Goal: Information Seeking & Learning: Check status

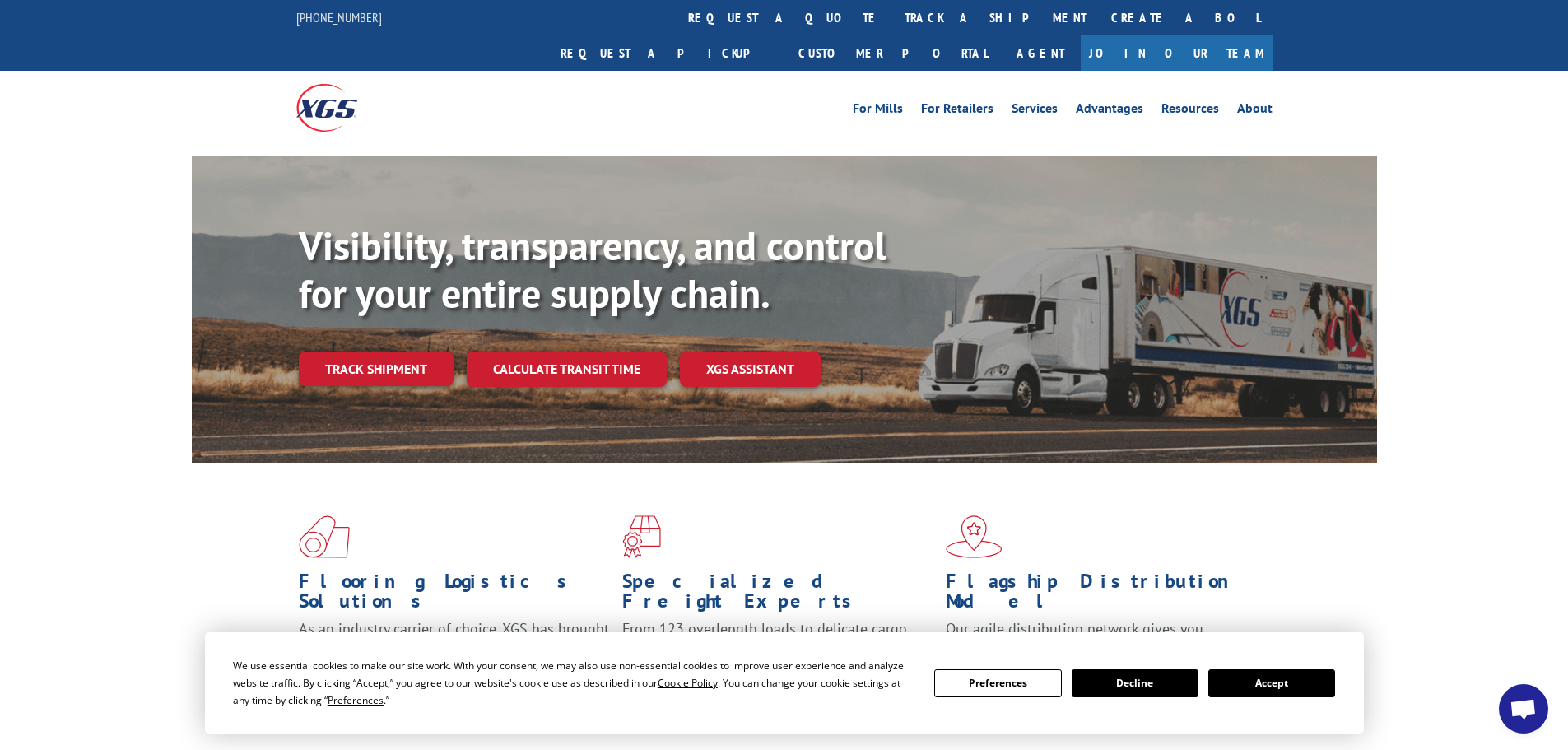
click at [1297, 681] on button "Accept" at bounding box center [1272, 683] width 126 height 28
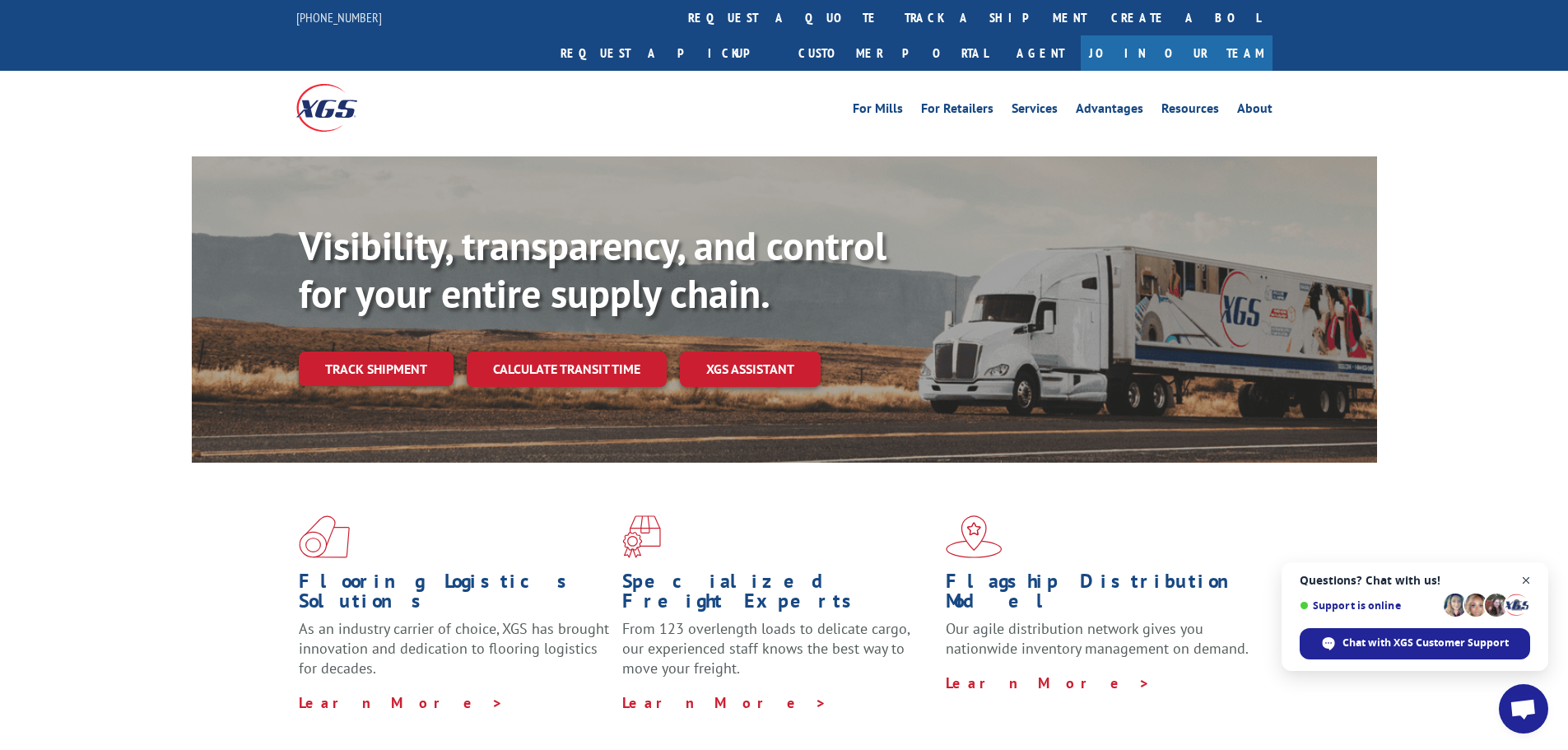
click at [1528, 577] on span "Open chat" at bounding box center [1527, 581] width 21 height 21
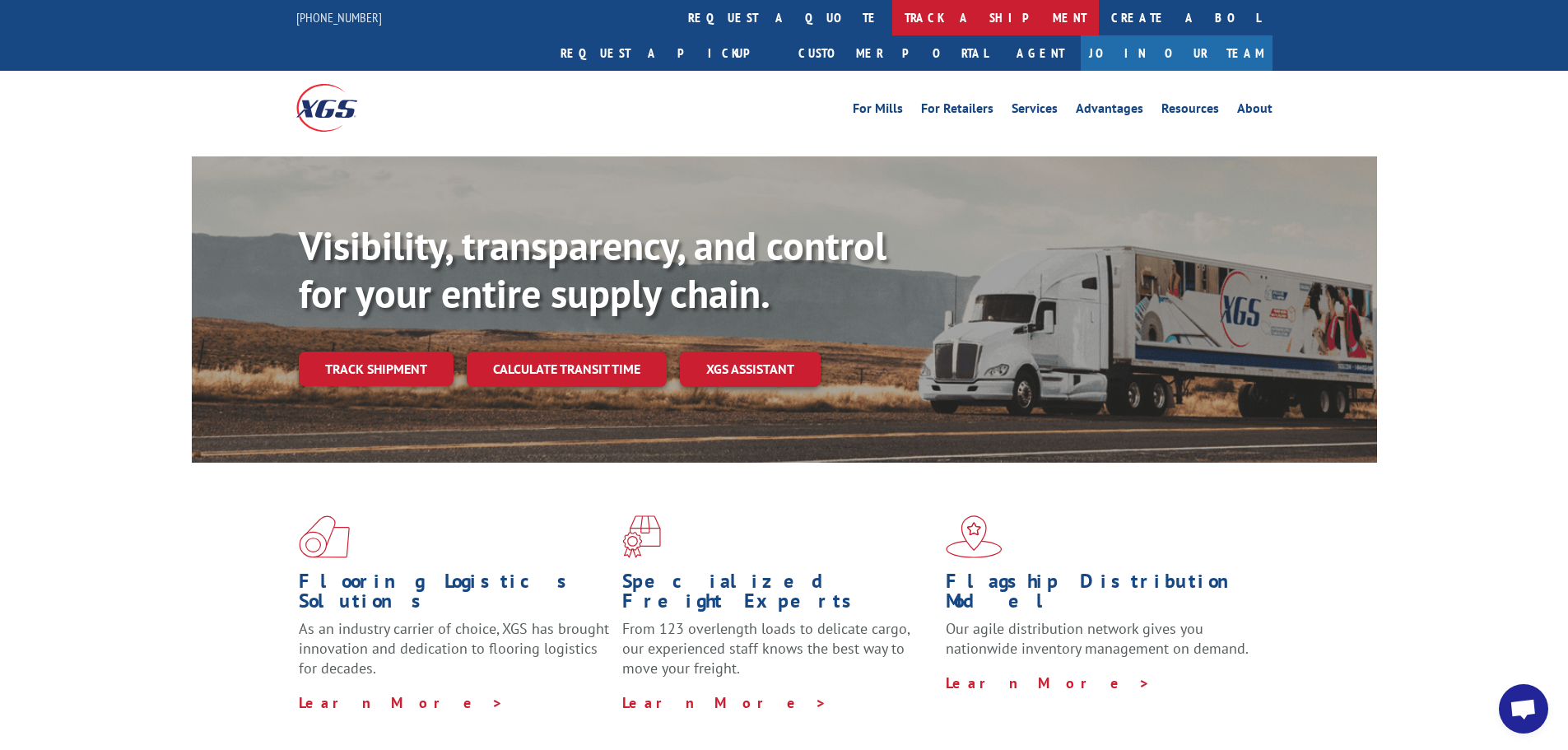
click at [892, 12] on link "track a shipment" at bounding box center [995, 17] width 206 height 35
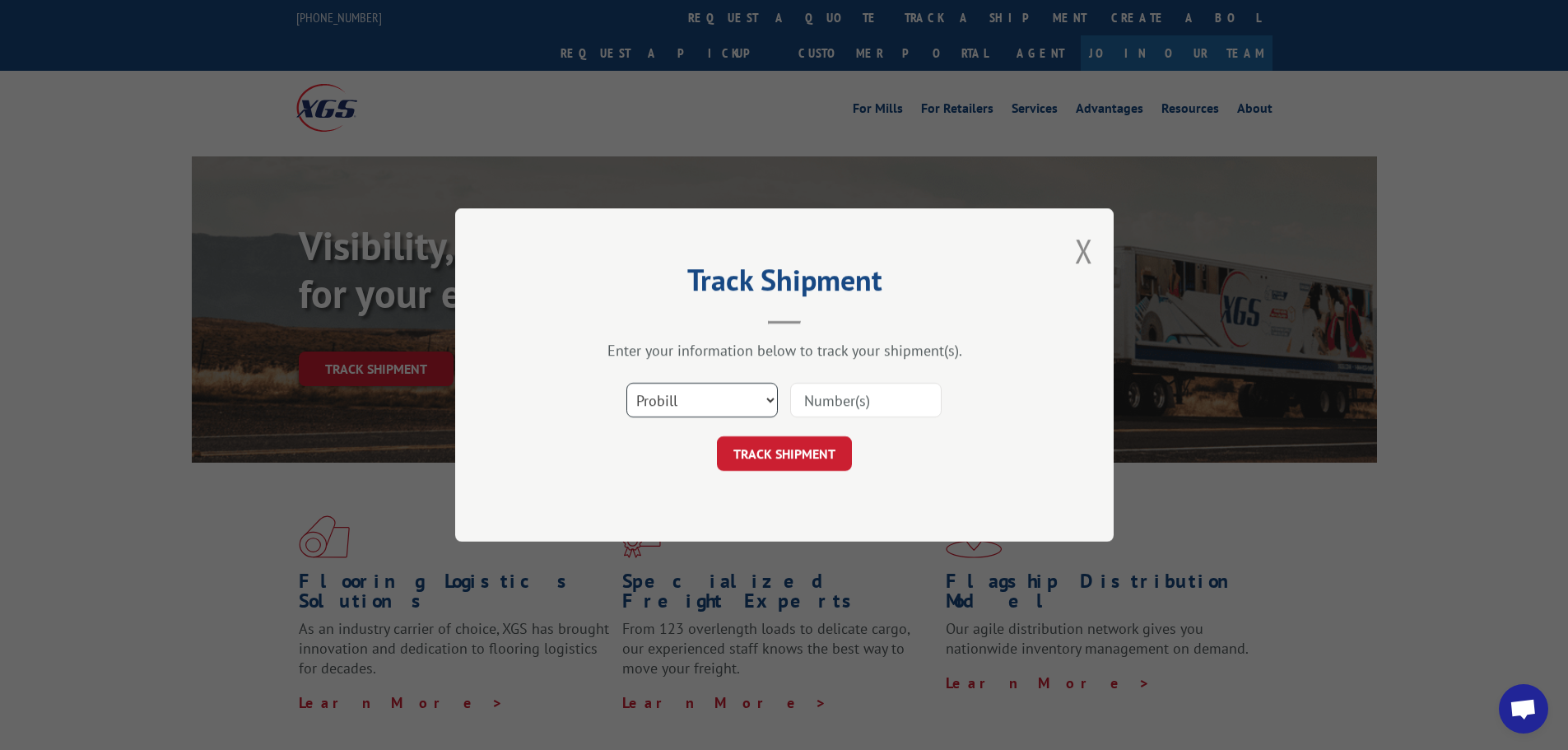
click at [719, 398] on select "Select category... Probill BOL PO" at bounding box center [701, 400] width 151 height 34
select select "po"
click at [626, 383] on select "Select category... Probill BOL PO" at bounding box center [701, 400] width 151 height 34
click at [812, 406] on input at bounding box center [866, 400] width 151 height 34
paste input "61508882"
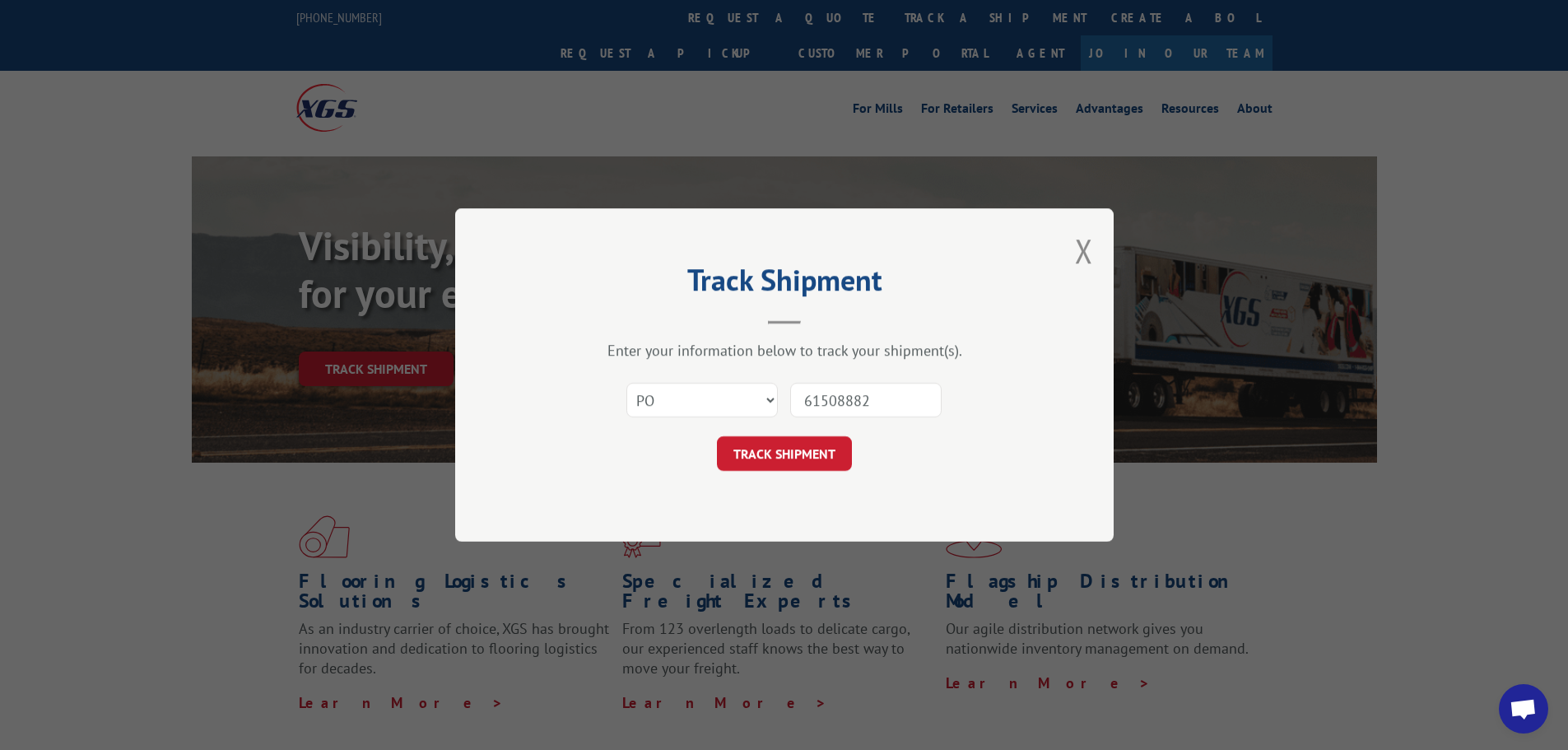
type input "61508882"
click at [797, 441] on button "TRACK SHIPMENT" at bounding box center [785, 453] width 135 height 34
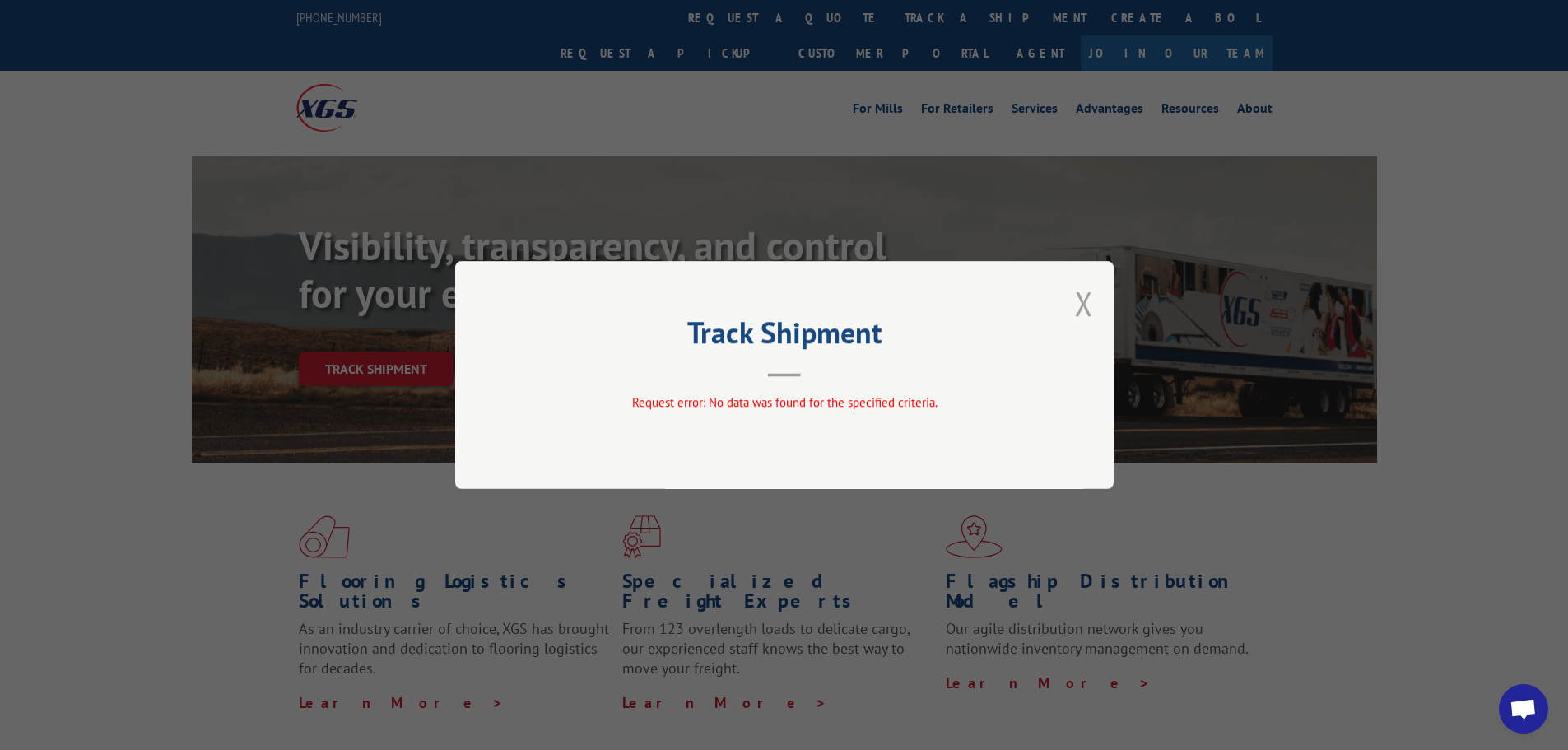
click at [1083, 298] on button "Close modal" at bounding box center [1083, 303] width 18 height 44
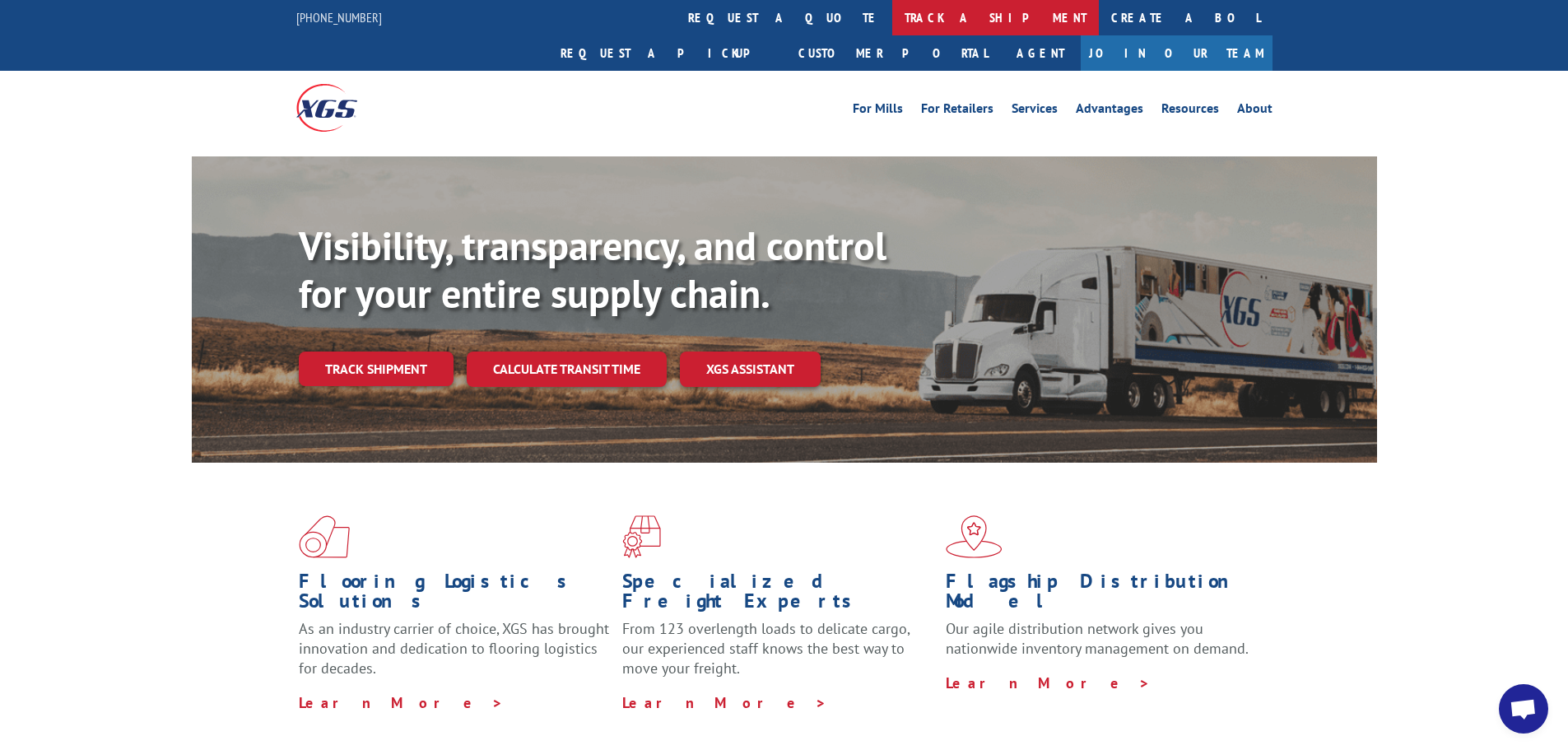
click at [892, 21] on link "track a shipment" at bounding box center [995, 17] width 206 height 35
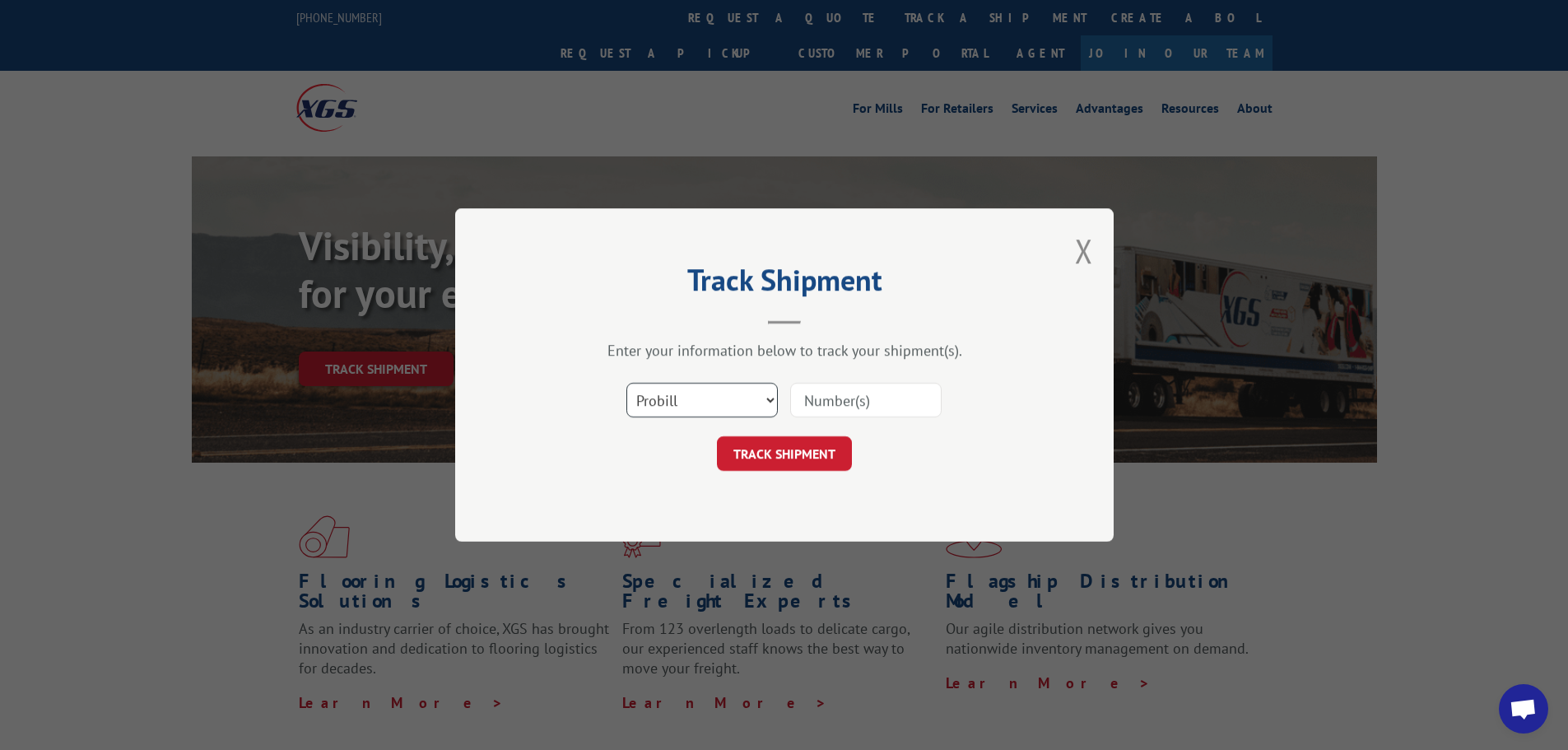
click at [767, 399] on select "Select category... Probill BOL PO" at bounding box center [701, 400] width 151 height 34
select select "po"
click at [626, 383] on select "Select category... Probill BOL PO" at bounding box center [701, 400] width 151 height 34
click at [859, 401] on input at bounding box center [866, 400] width 151 height 34
type input "61508882"
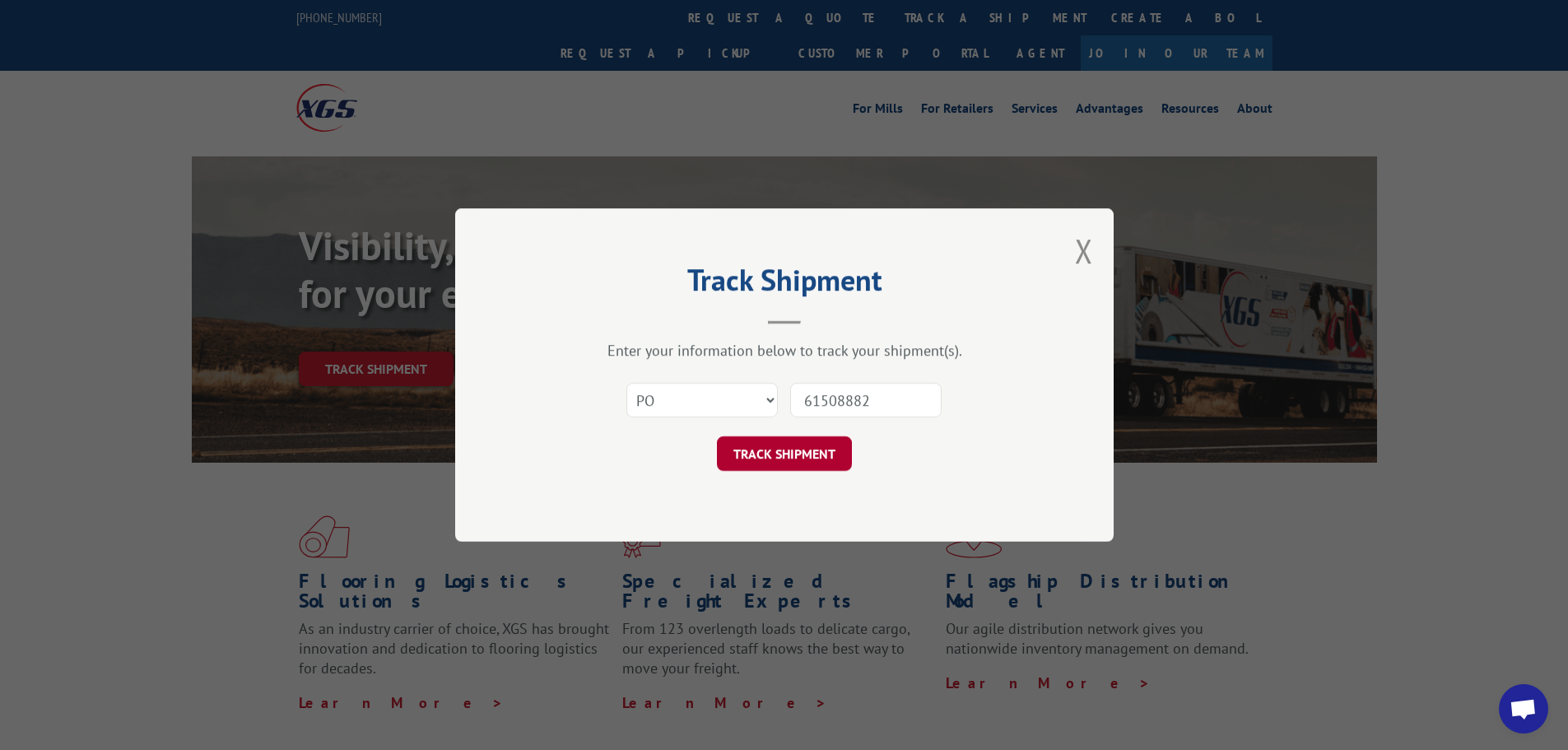
click at [801, 453] on button "TRACK SHIPMENT" at bounding box center [785, 453] width 135 height 34
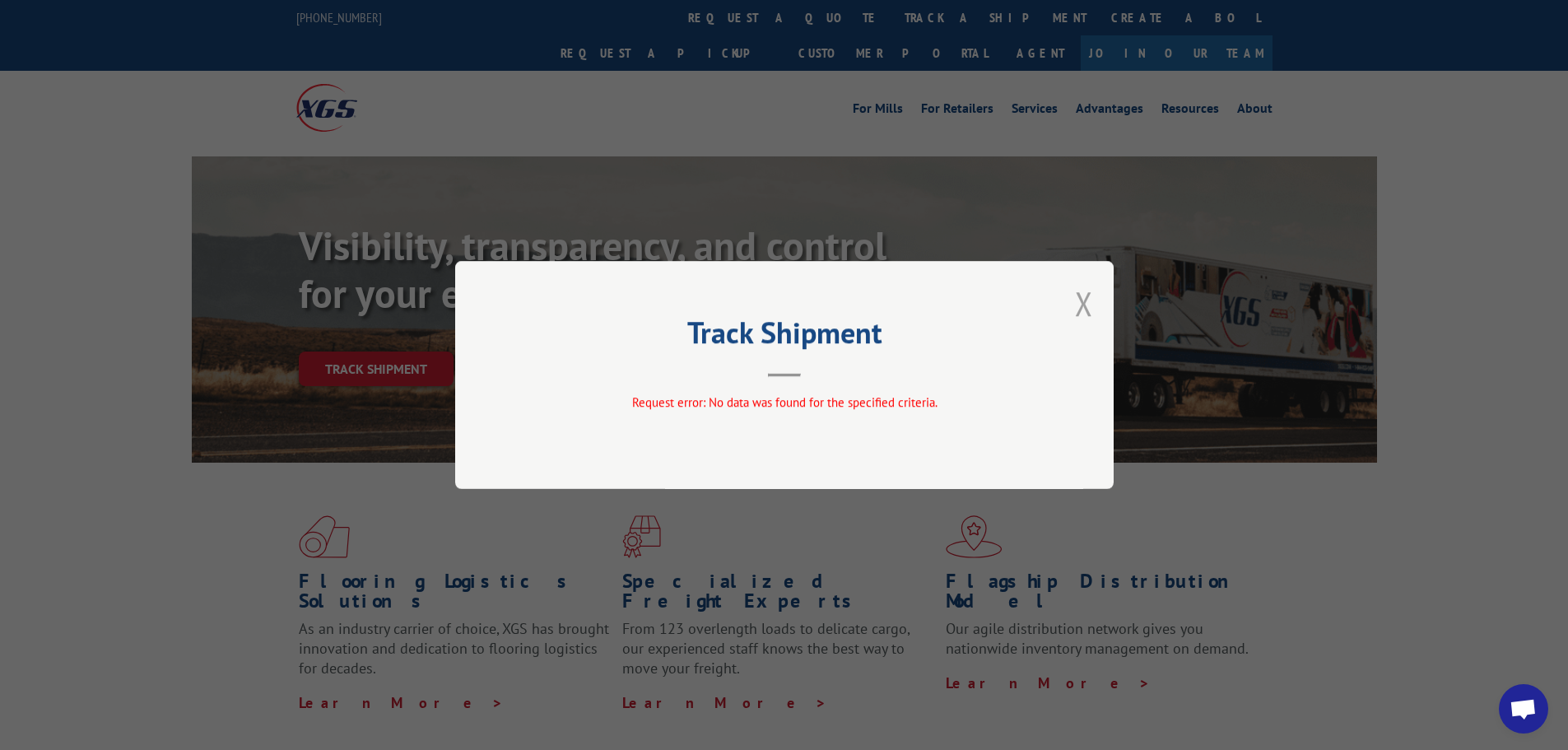
click at [1088, 294] on button "Close modal" at bounding box center [1083, 303] width 18 height 44
